Goal: Navigation & Orientation: Find specific page/section

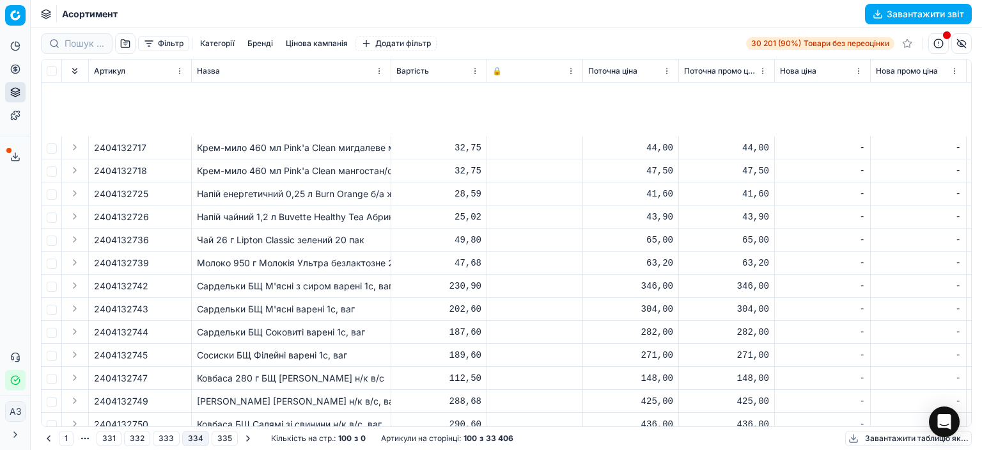
scroll to position [1663, 0]
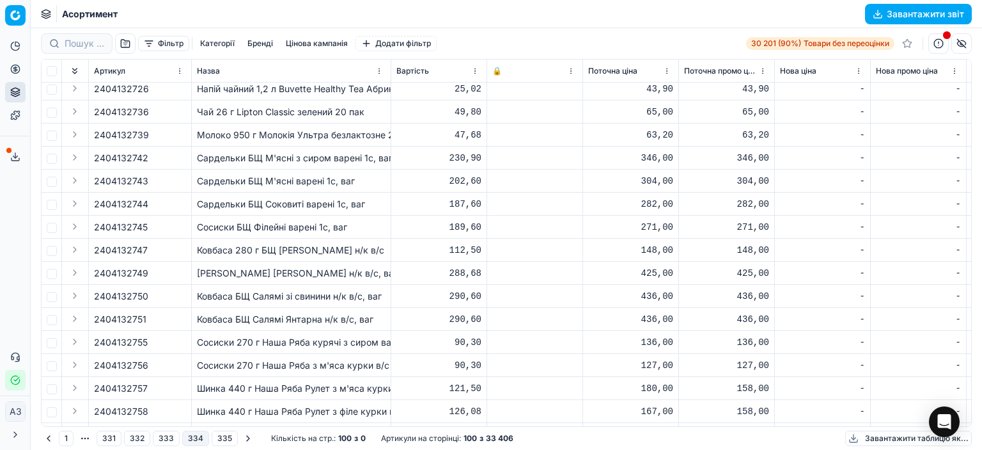
click at [64, 437] on button "1" at bounding box center [66, 437] width 15 height 15
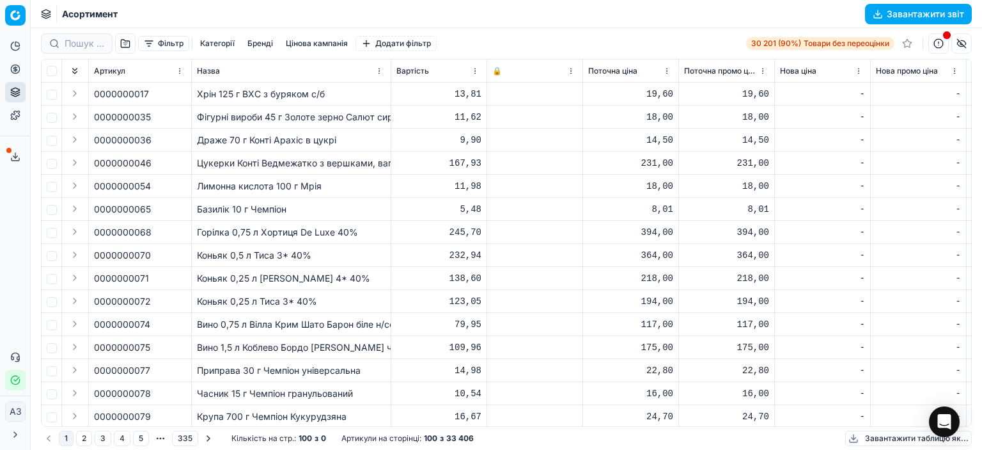
click at [87, 436] on button "2" at bounding box center [84, 437] width 16 height 15
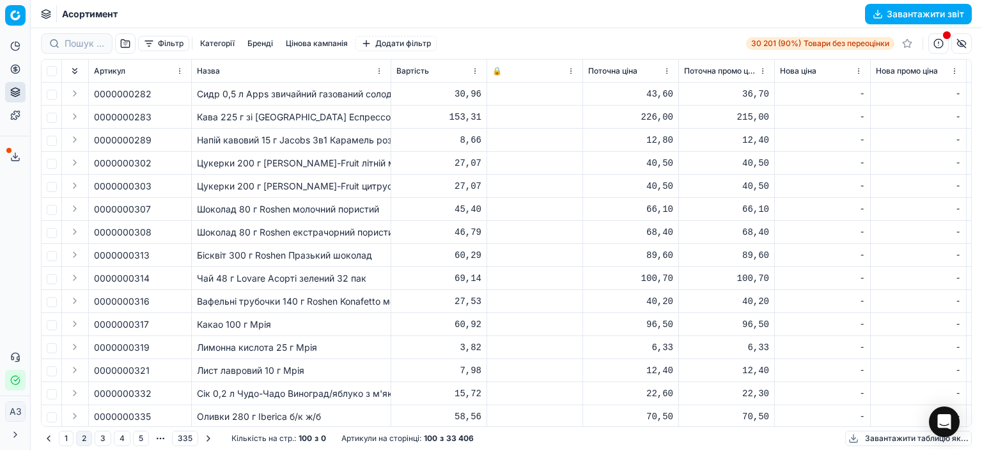
click at [98, 437] on button "3" at bounding box center [103, 437] width 17 height 15
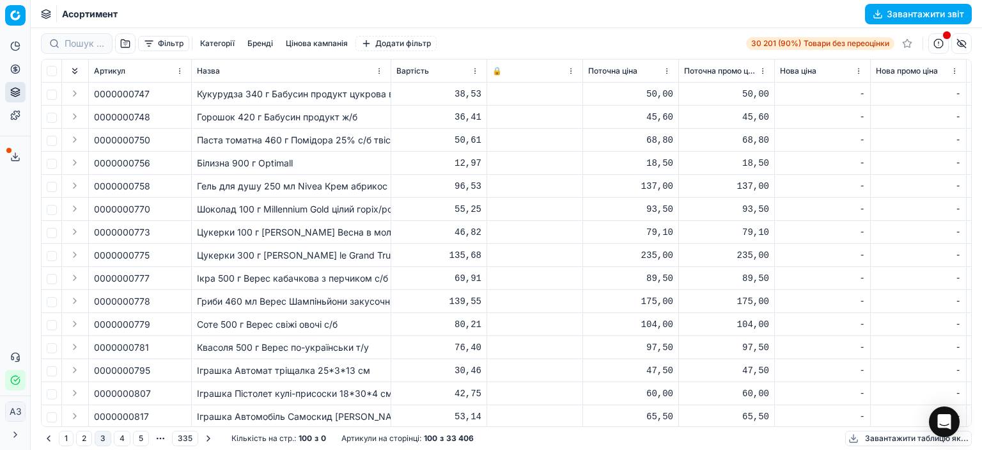
click at [116, 440] on button "4" at bounding box center [122, 437] width 17 height 15
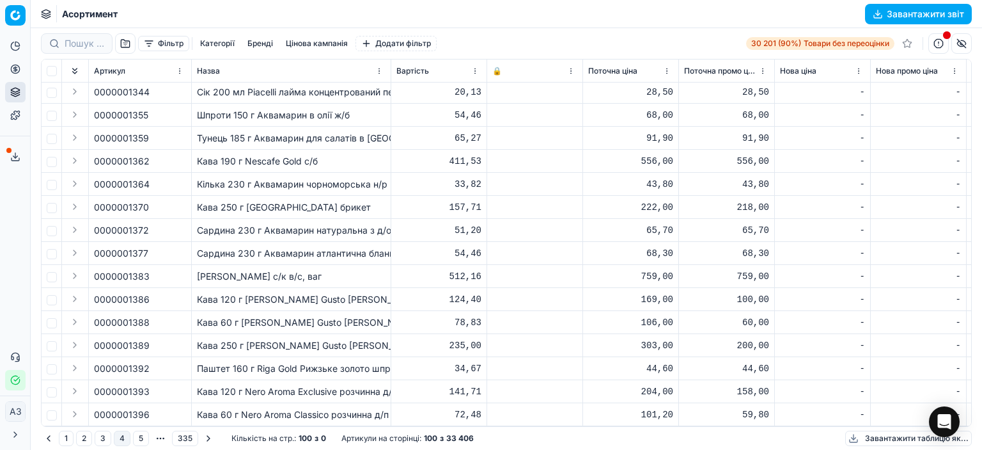
scroll to position [1968, 0]
click at [138, 441] on button "5" at bounding box center [141, 437] width 16 height 15
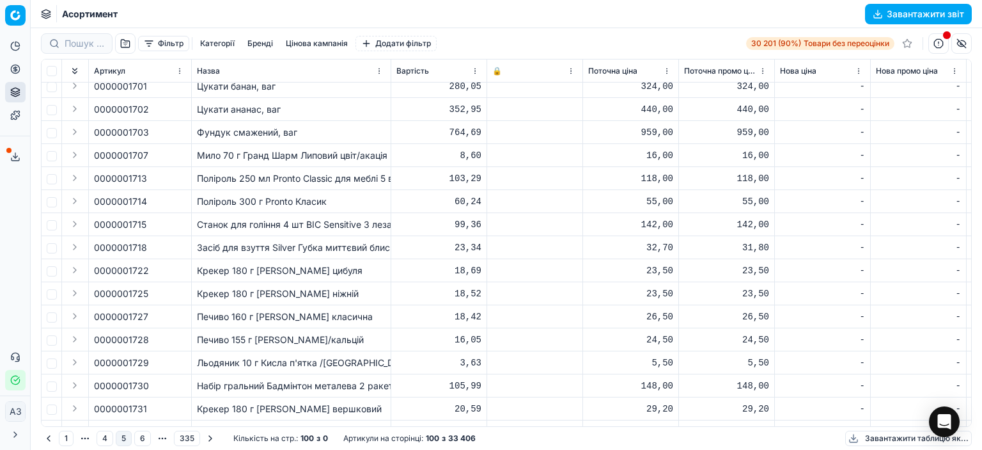
scroll to position [1968, 0]
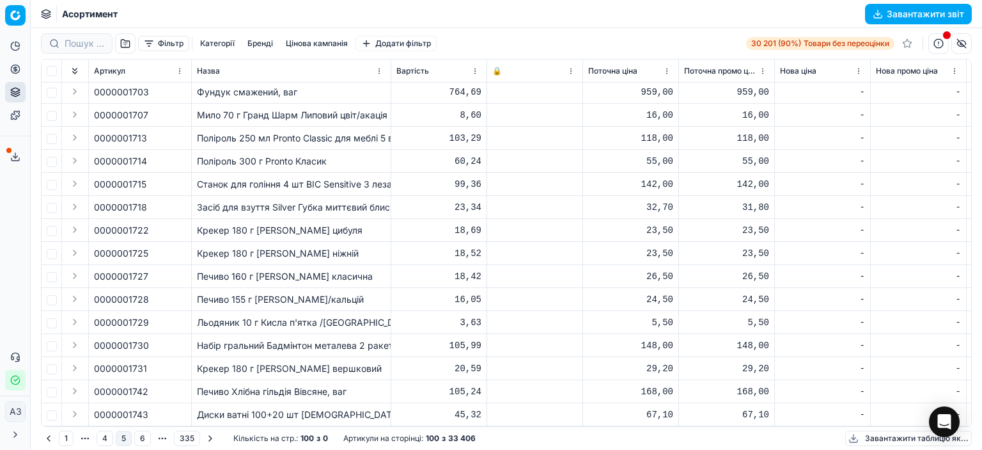
click at [143, 436] on button "6" at bounding box center [142, 437] width 17 height 15
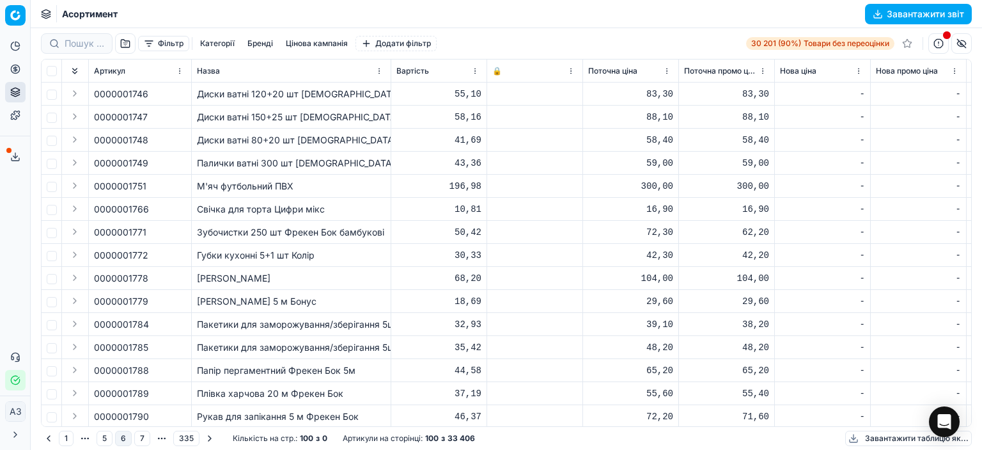
click at [261, 93] on font "Диски ватні 120+20 шт [DEMOGRAPHIC_DATA] Cotton" at bounding box center [314, 93] width 235 height 11
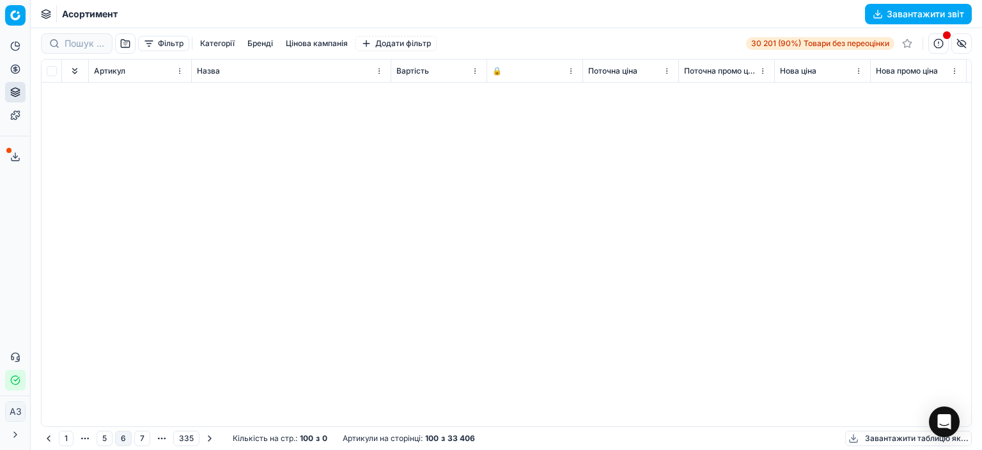
scroll to position [1968, 0]
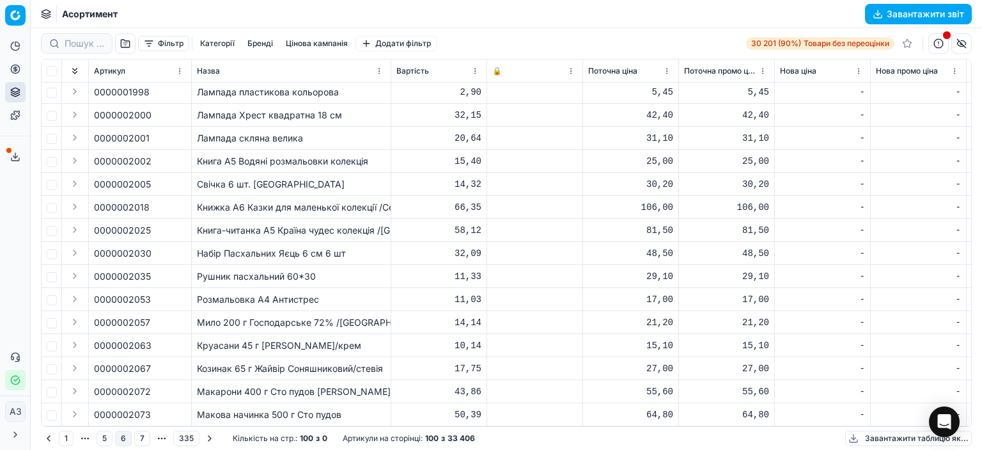
click at [299, 409] on font "Макова начинка 500 г Сто пудов" at bounding box center [269, 414] width 145 height 11
click at [143, 437] on button "7" at bounding box center [142, 437] width 16 height 15
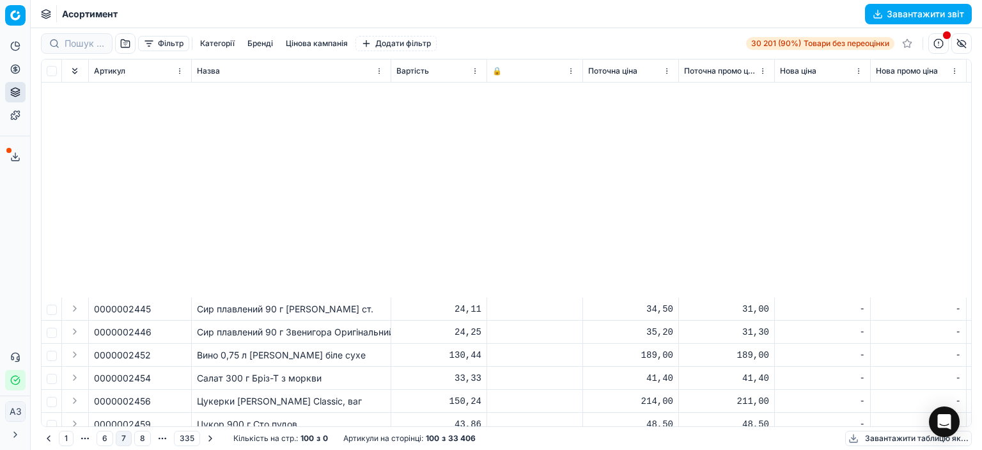
scroll to position [1968, 0]
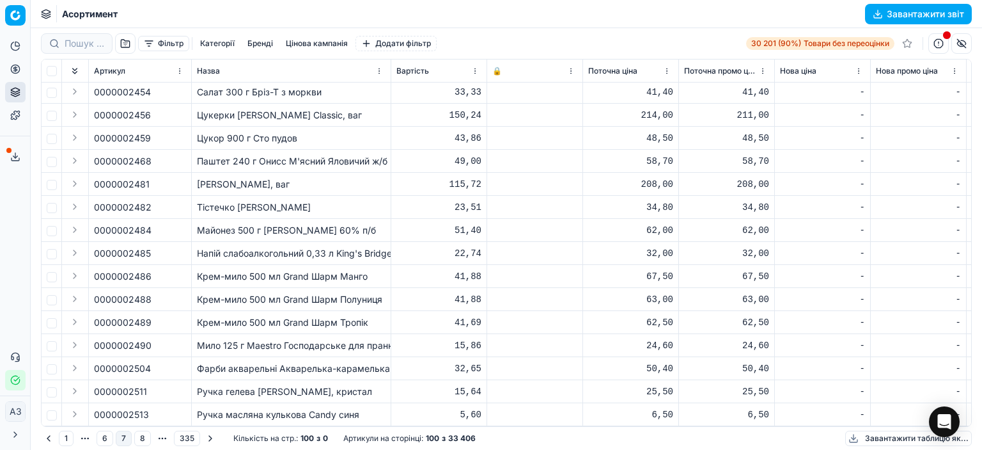
click at [142, 440] on button "8" at bounding box center [142, 437] width 17 height 15
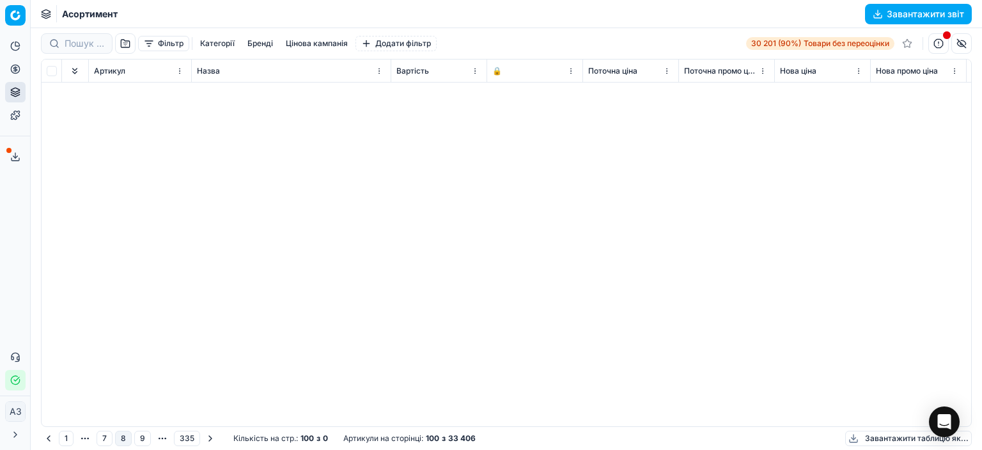
scroll to position [1968, 0]
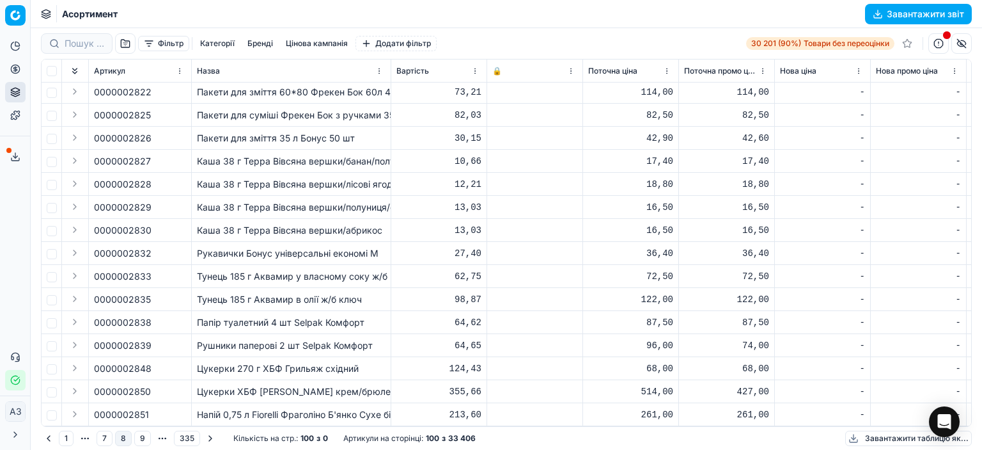
click at [147, 442] on button "9" at bounding box center [142, 437] width 17 height 15
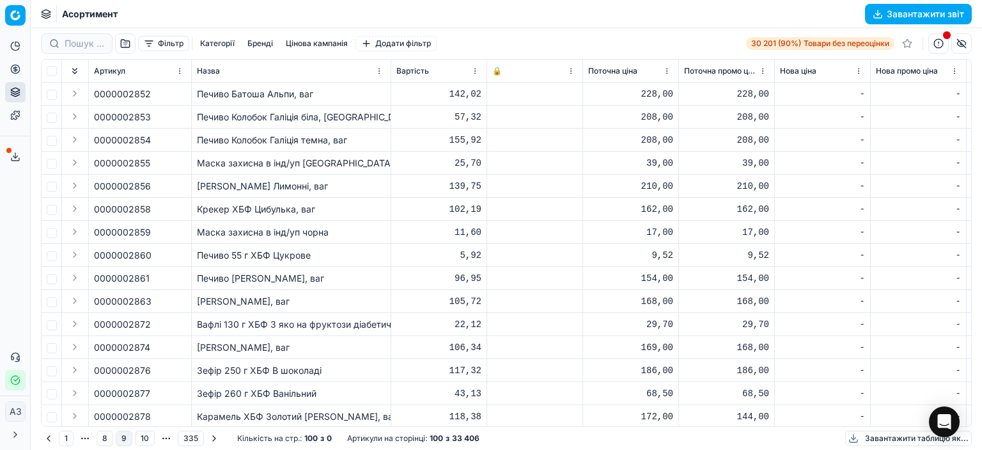
click at [141, 437] on button "10" at bounding box center [145, 437] width 20 height 15
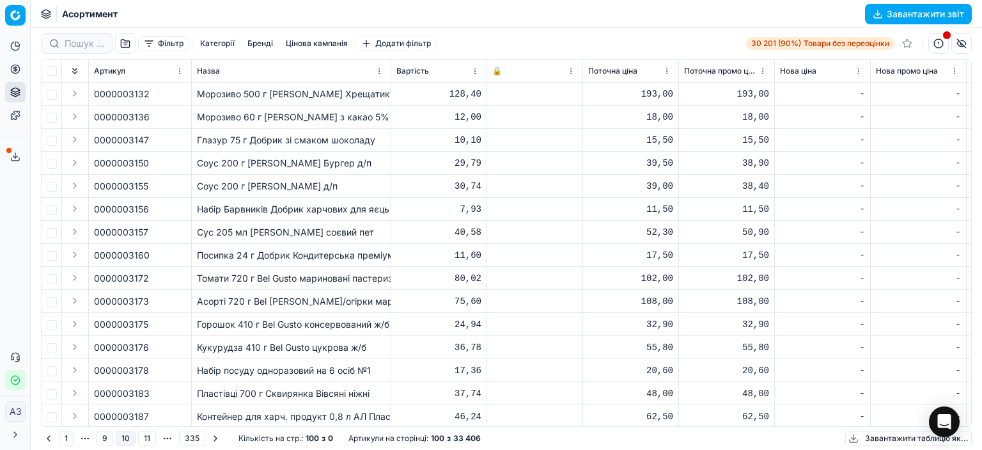
click at [146, 437] on button "11" at bounding box center [147, 437] width 18 height 15
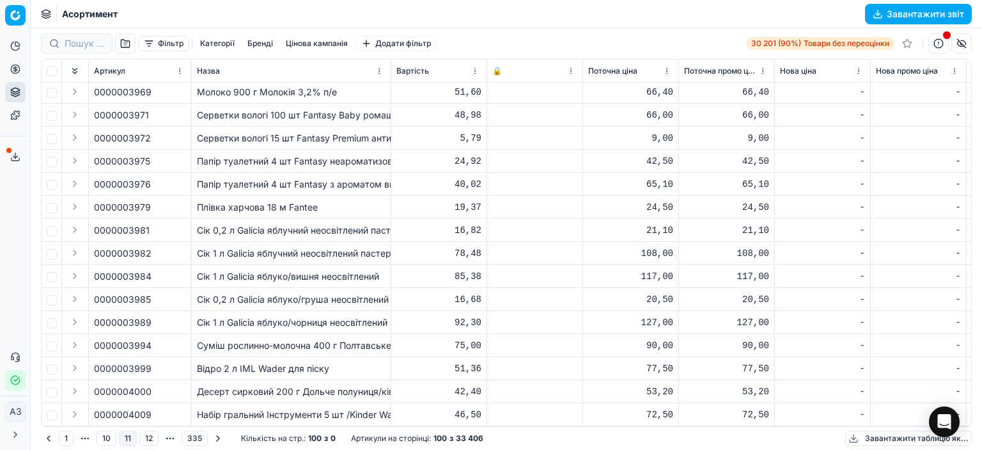
scroll to position [1968, 0]
click at [149, 436] on button "12" at bounding box center [148, 437] width 19 height 15
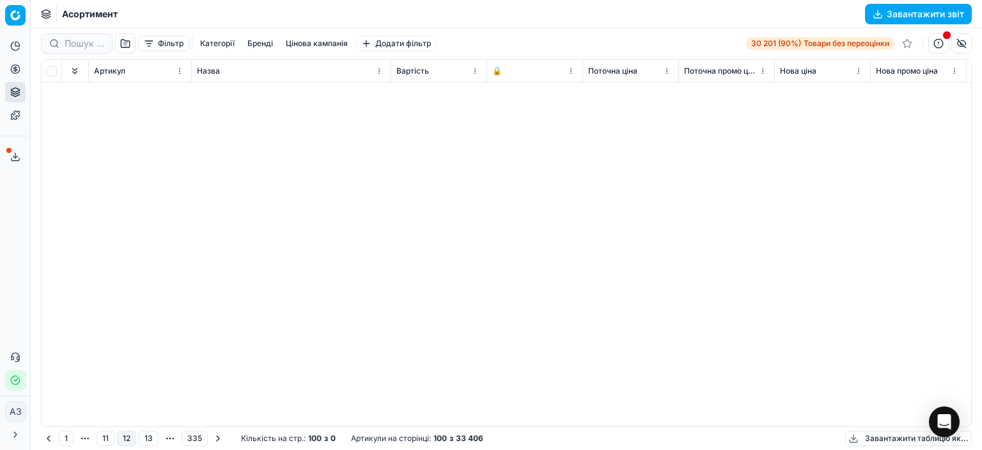
scroll to position [1968, 0]
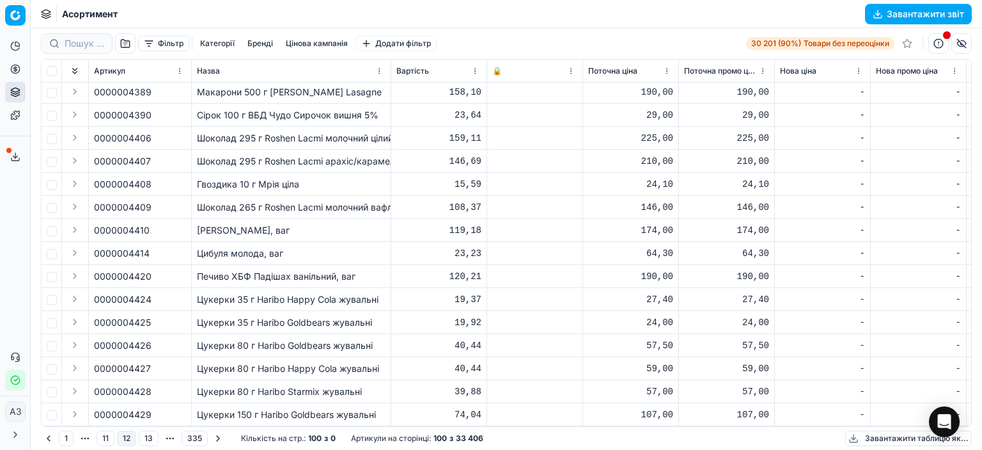
click at [146, 439] on button "13" at bounding box center [149, 437] width 20 height 15
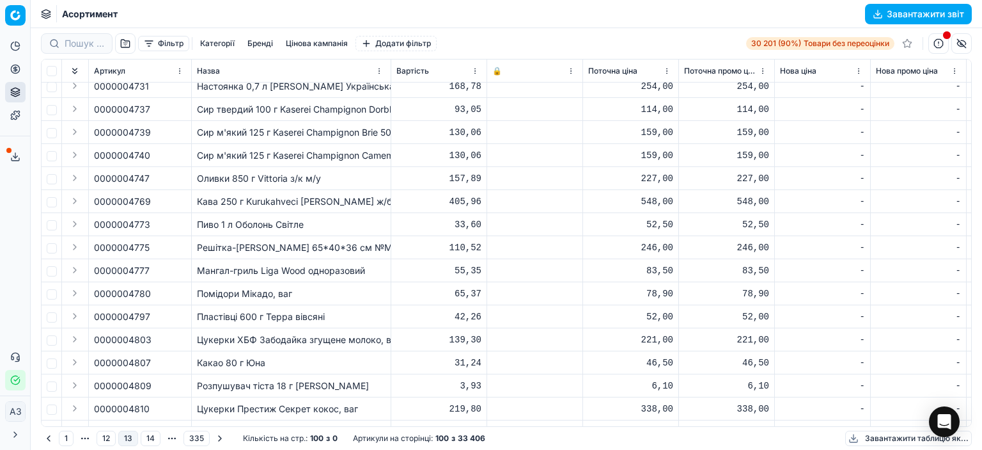
scroll to position [1968, 0]
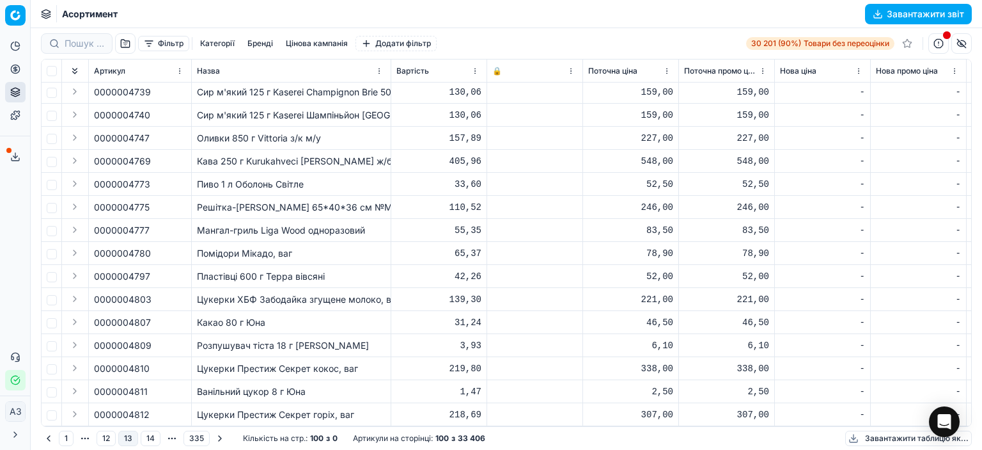
click at [148, 439] on button "14" at bounding box center [151, 437] width 20 height 15
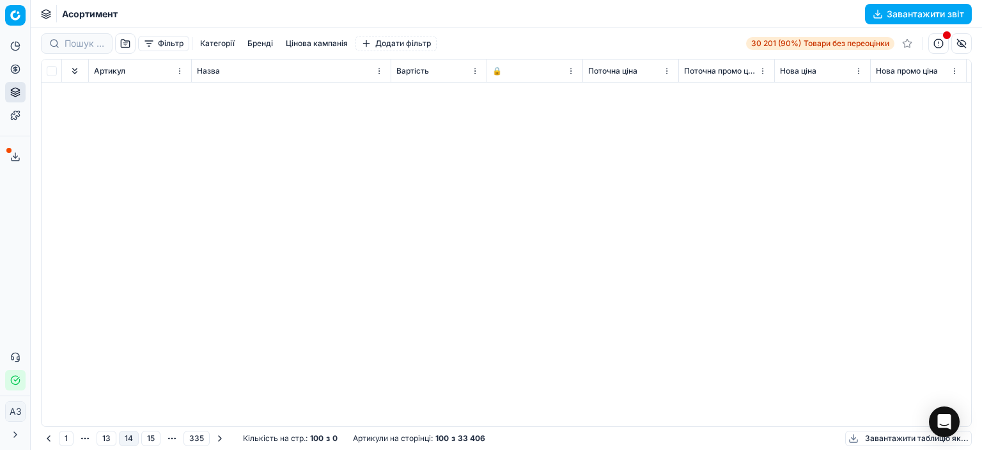
scroll to position [1968, 0]
